Goal: Information Seeking & Learning: Find specific page/section

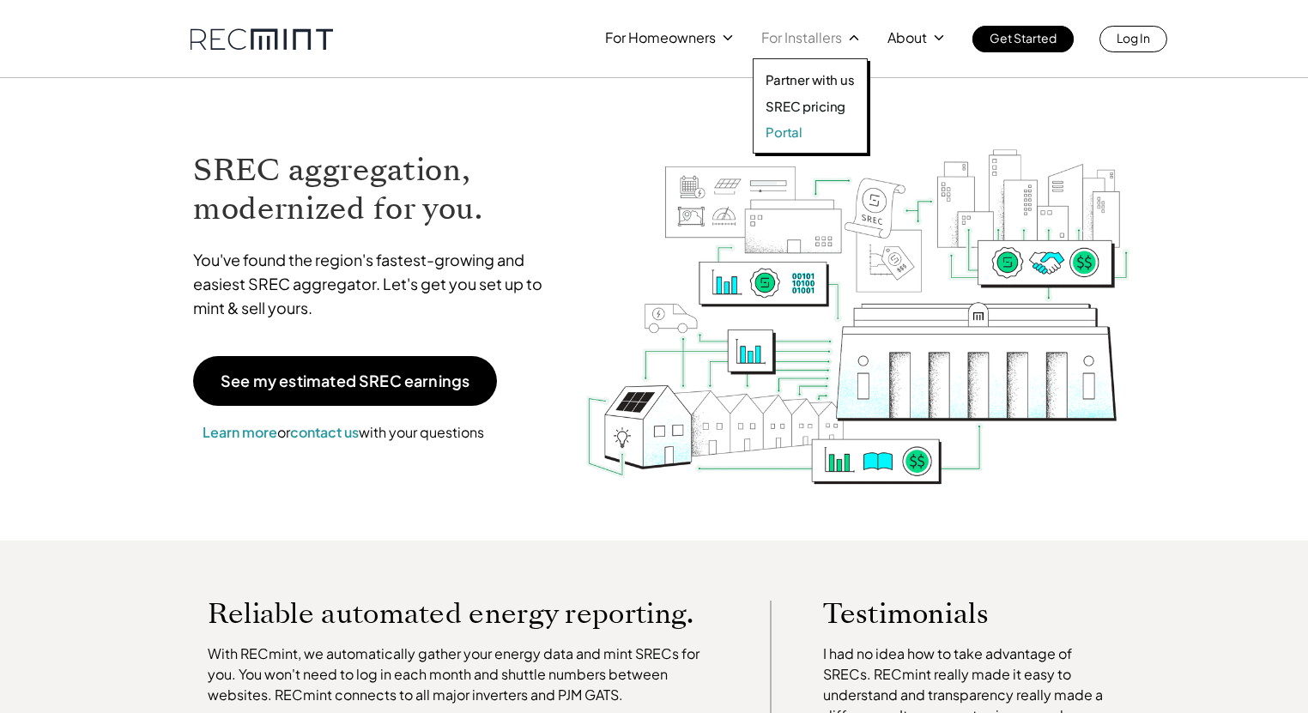
click at [804, 130] on link "Portal" at bounding box center [810, 132] width 89 height 17
click at [832, 106] on p "SREC pricing" at bounding box center [806, 106] width 80 height 17
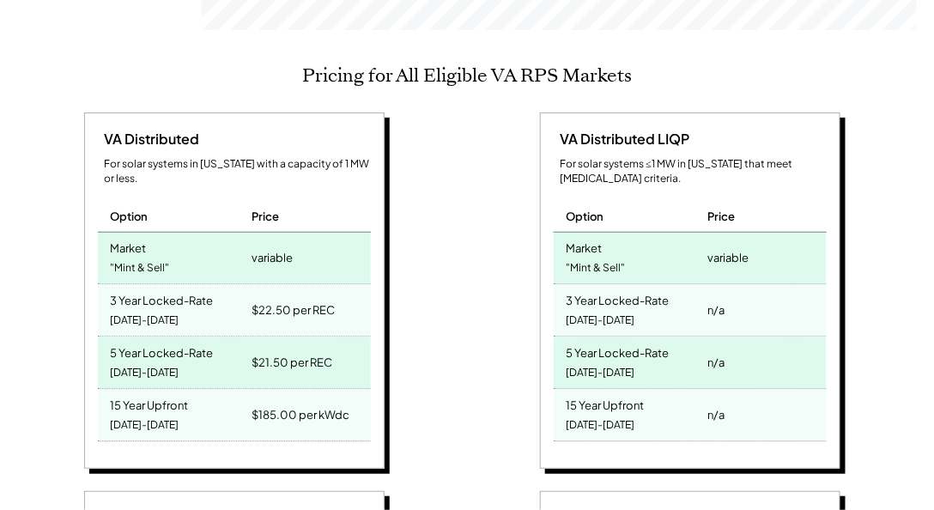
scroll to position [282, 715]
